Goal: Navigation & Orientation: Find specific page/section

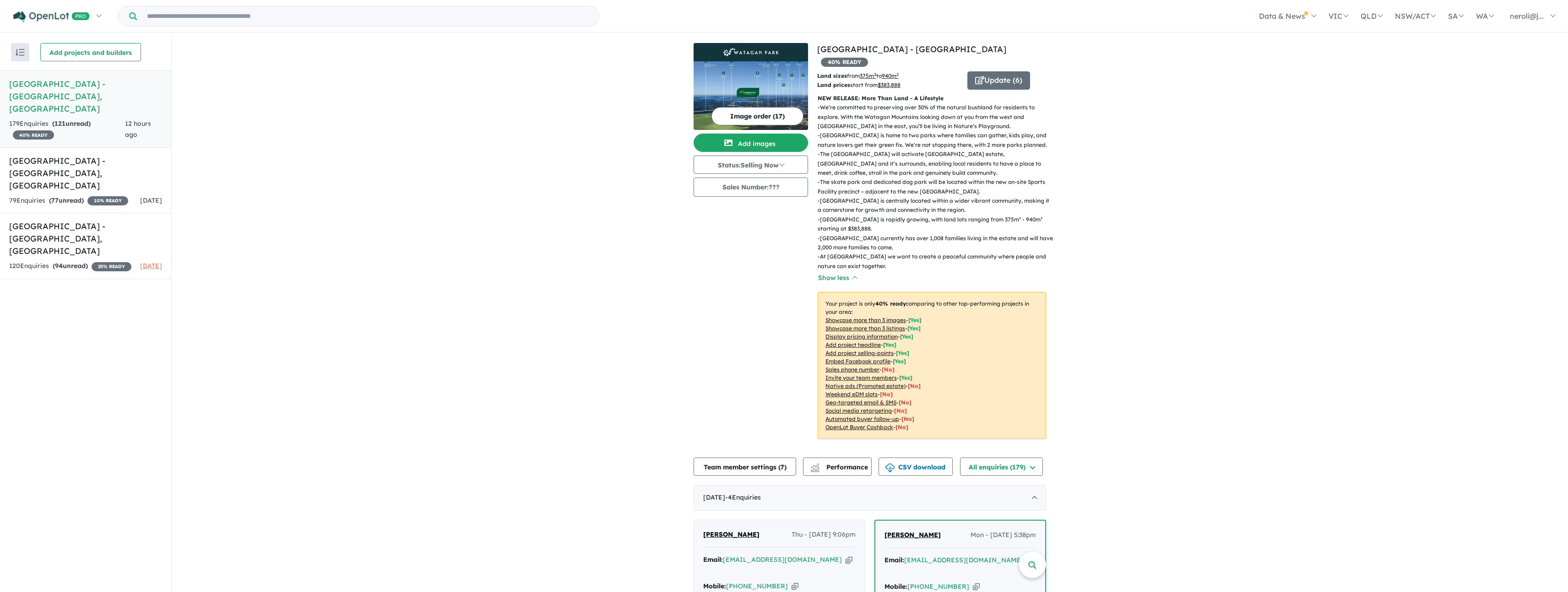
click at [760, 117] on button "Image order ( 17 )" at bounding box center [758, 116] width 92 height 18
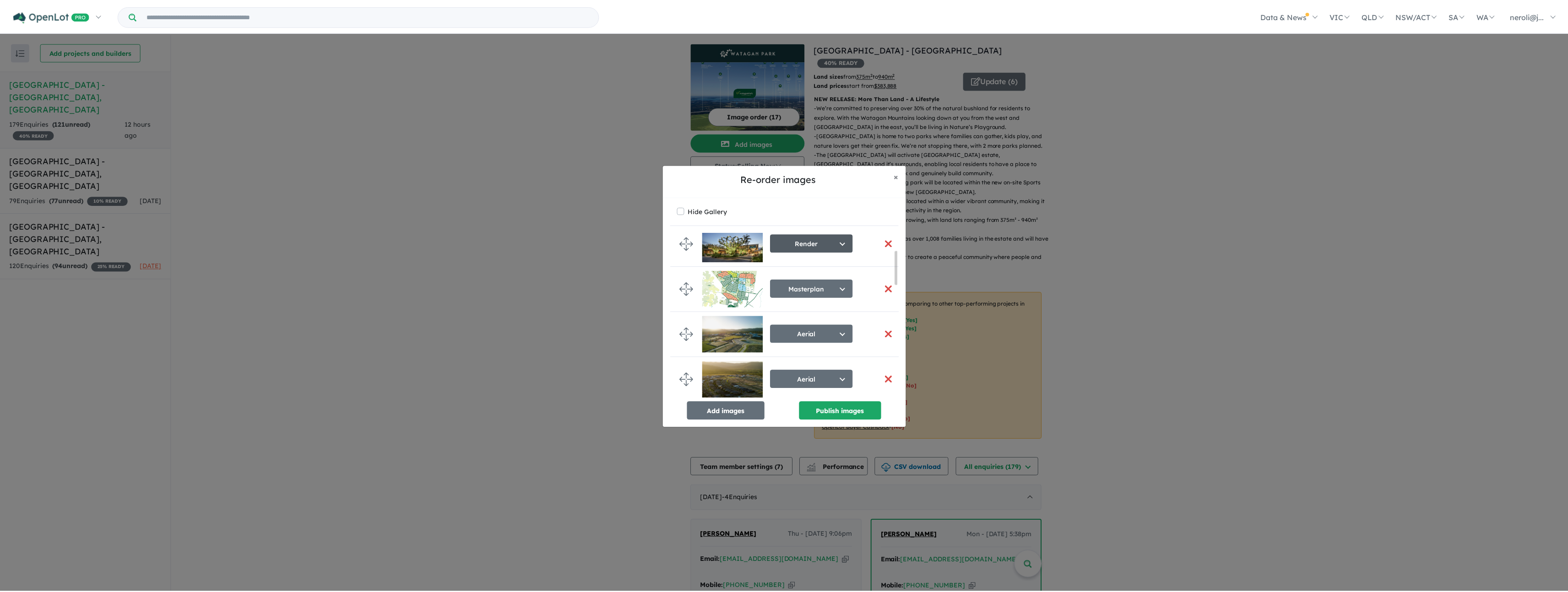
scroll to position [47, 0]
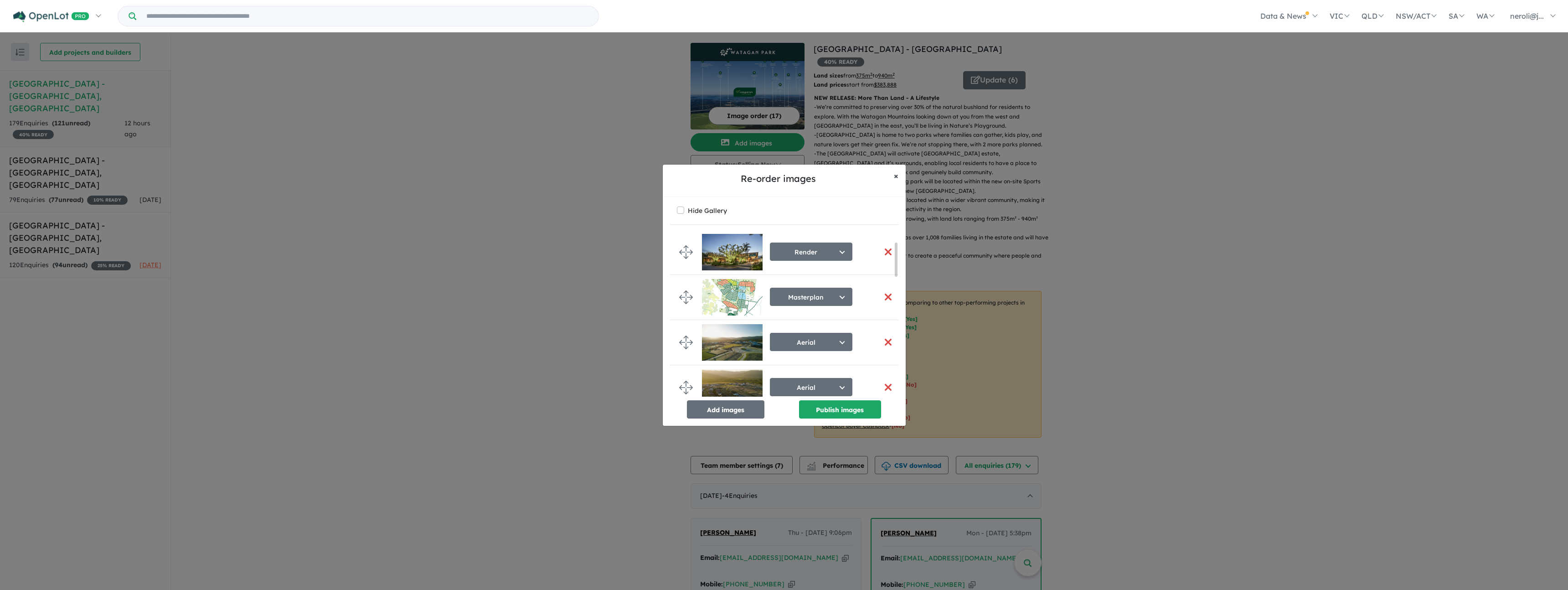
click at [898, 180] on button "× Close" at bounding box center [896, 176] width 19 height 23
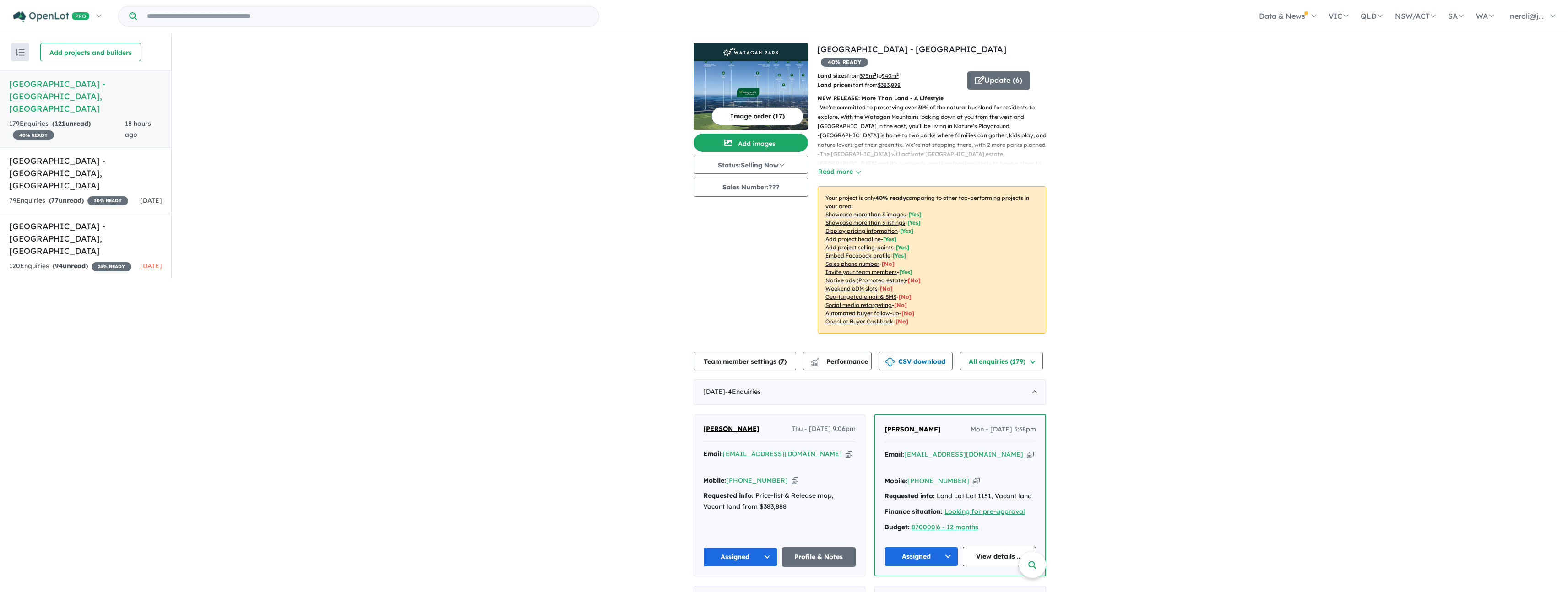
click at [750, 113] on button "Image order ( 17 )" at bounding box center [758, 116] width 92 height 18
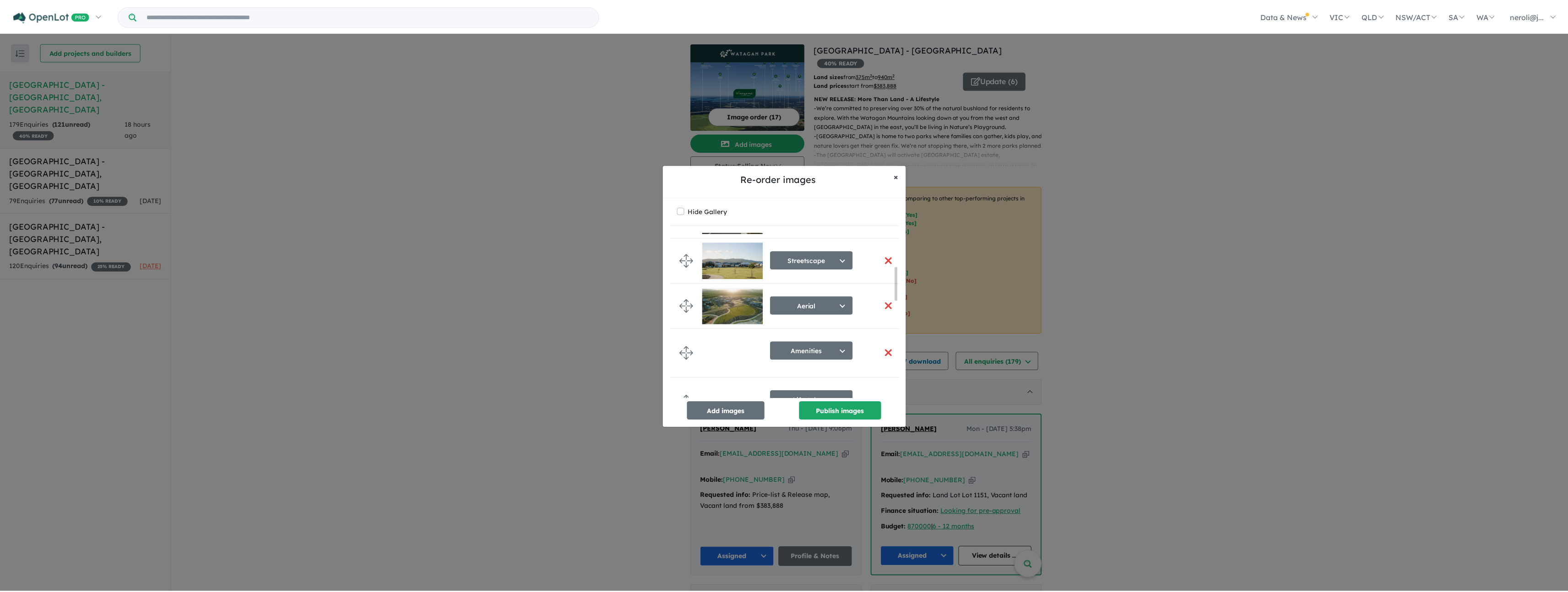
scroll to position [286, 0]
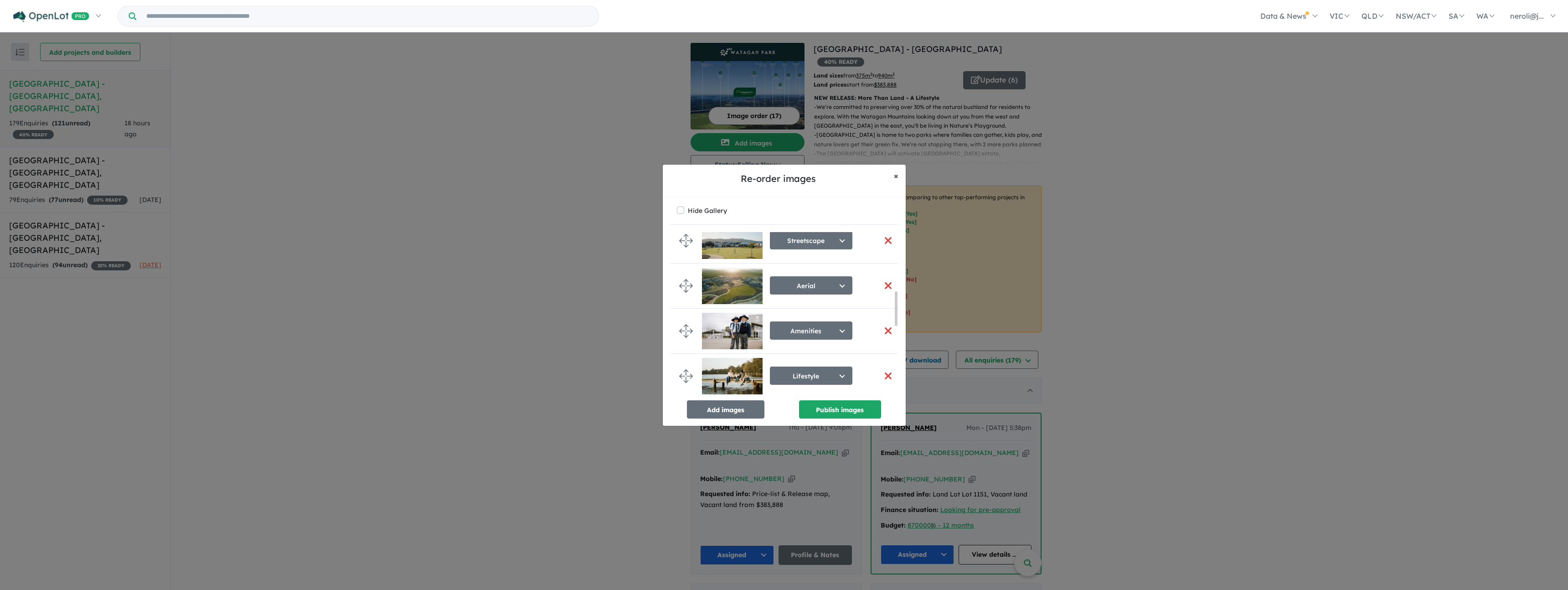
click at [892, 175] on button "× Close" at bounding box center [896, 176] width 19 height 23
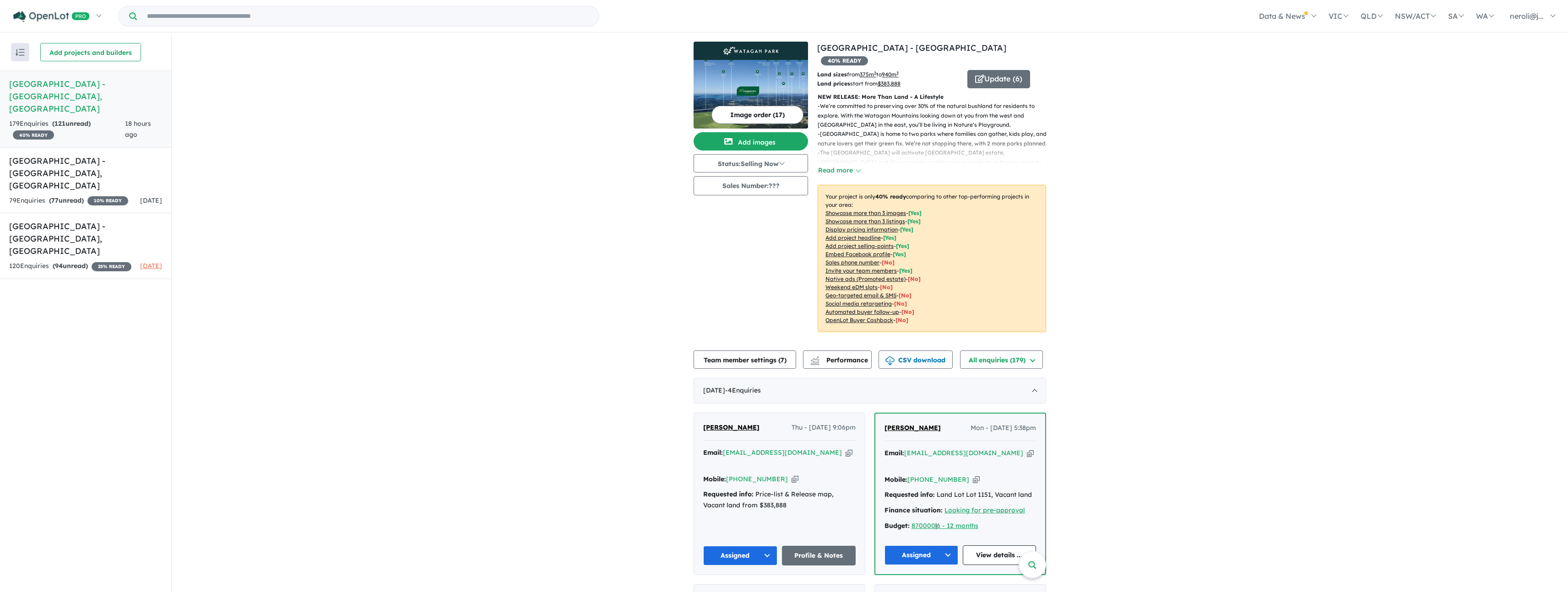
scroll to position [0, 0]
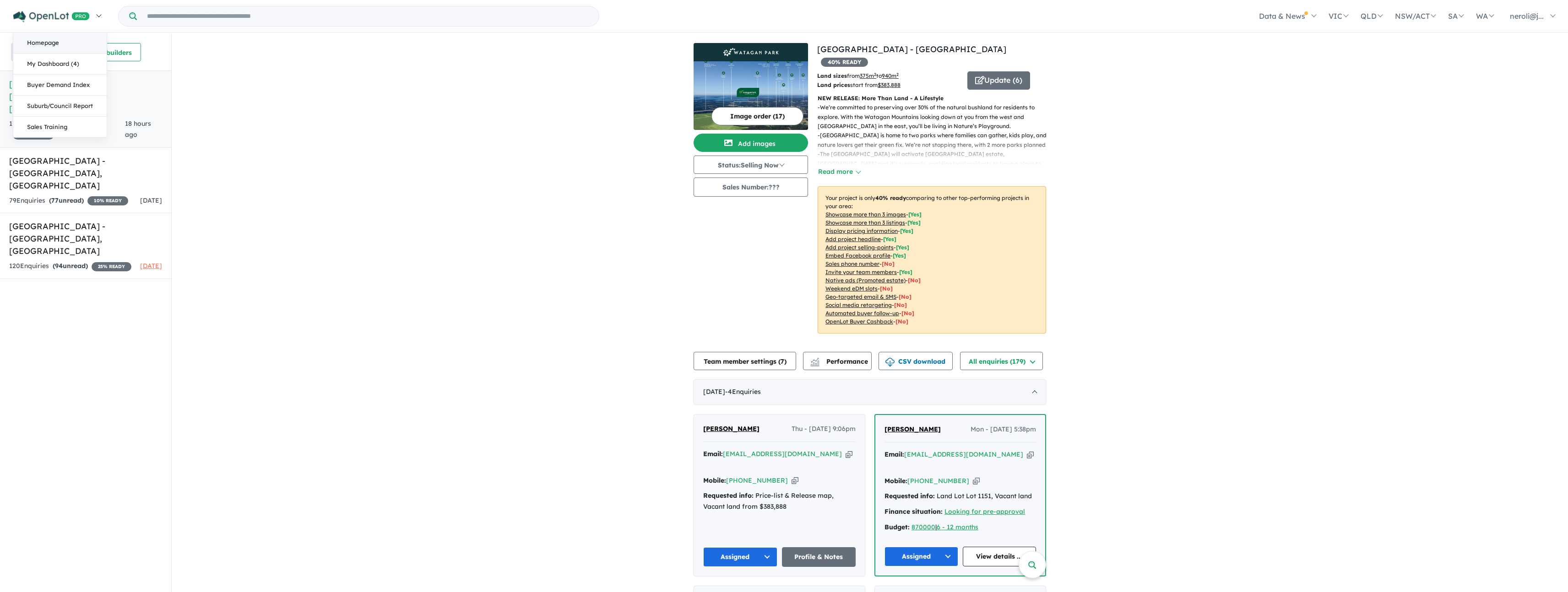
click at [56, 47] on link "Homepage" at bounding box center [60, 43] width 93 height 21
